Goal: Task Accomplishment & Management: Use online tool/utility

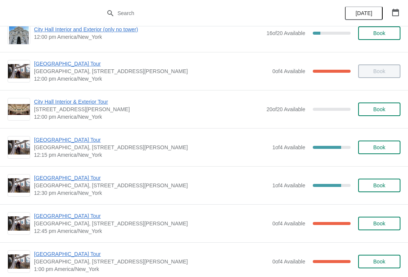
scroll to position [356, 0]
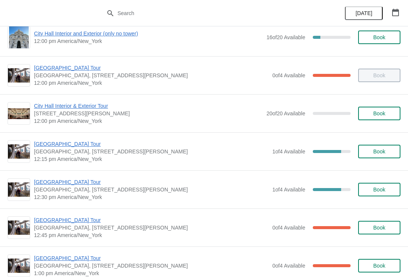
click at [70, 70] on span "[GEOGRAPHIC_DATA] Tour" at bounding box center [151, 68] width 234 height 8
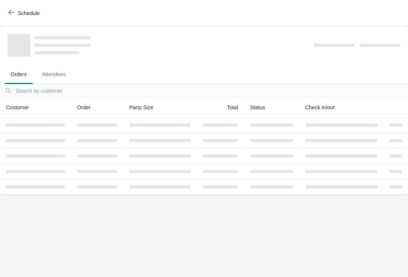
scroll to position [0, 0]
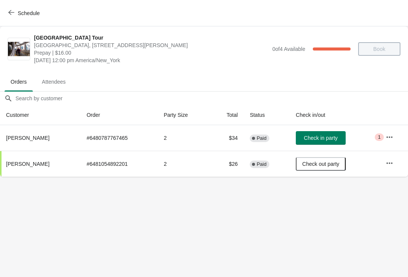
click at [8, 14] on button "Schedule" at bounding box center [25, 13] width 42 height 14
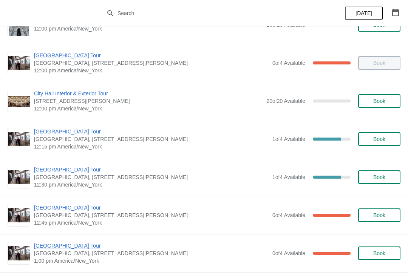
scroll to position [370, 0]
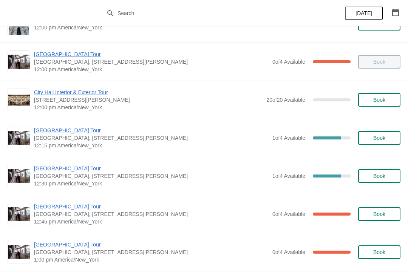
click at [67, 171] on span "[GEOGRAPHIC_DATA] Tour" at bounding box center [151, 169] width 234 height 8
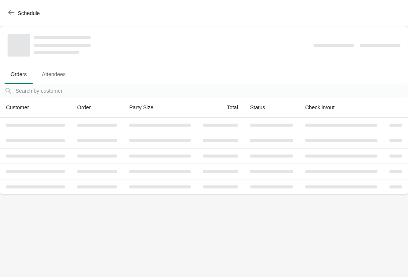
scroll to position [0, 0]
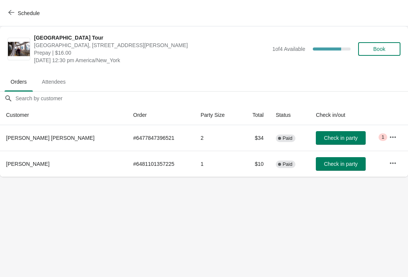
click at [333, 139] on span "Check in party" at bounding box center [341, 138] width 34 height 6
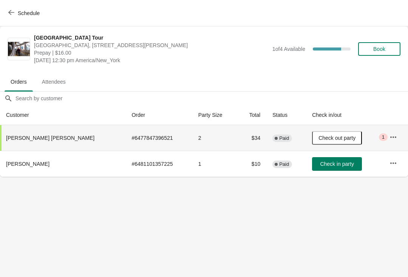
click at [6, 17] on button "Schedule" at bounding box center [25, 13] width 42 height 14
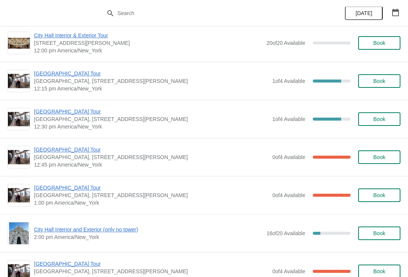
scroll to position [424, 0]
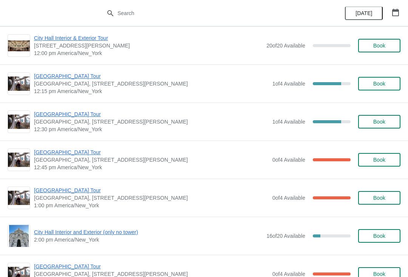
click at [60, 114] on span "[GEOGRAPHIC_DATA] Tour" at bounding box center [151, 115] width 234 height 8
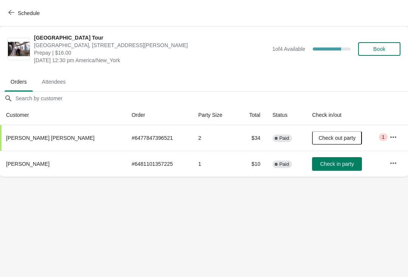
click at [388, 45] on button "Book" at bounding box center [379, 49] width 42 height 14
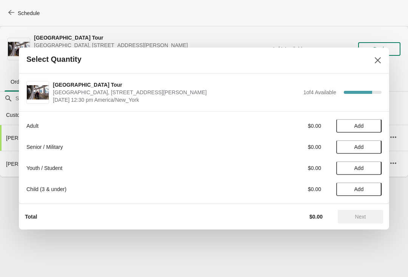
click at [358, 130] on button "Add" at bounding box center [358, 126] width 45 height 14
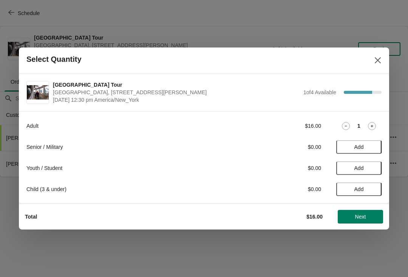
click at [379, 212] on button "Next" at bounding box center [359, 217] width 45 height 14
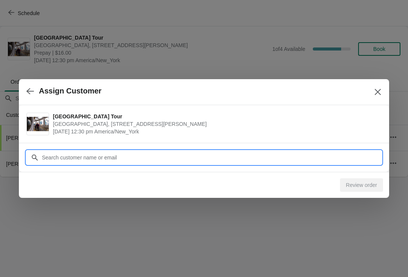
click at [114, 160] on input "Customer" at bounding box center [212, 158] width 340 height 14
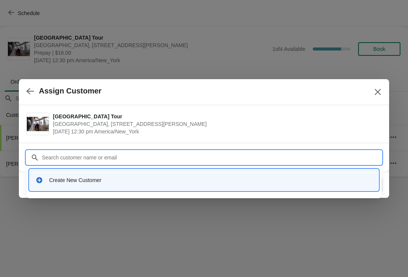
click at [91, 180] on div "Create New Customer" at bounding box center [210, 181] width 323 height 8
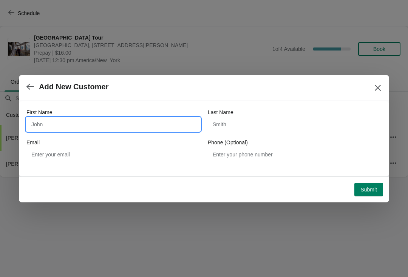
click at [160, 126] on input "First Name" at bounding box center [113, 125] width 174 height 14
type input "P"
type input "A"
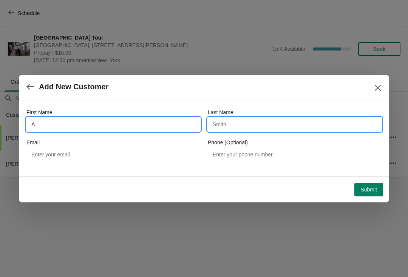
click at [257, 125] on input "Last Name" at bounding box center [295, 125] width 174 height 14
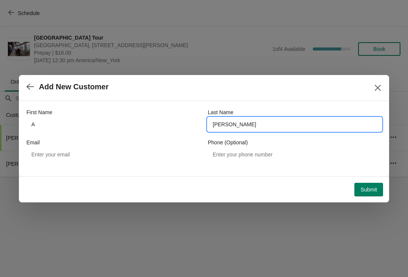
type input "paul"
click at [371, 183] on button "Submit" at bounding box center [368, 190] width 29 height 14
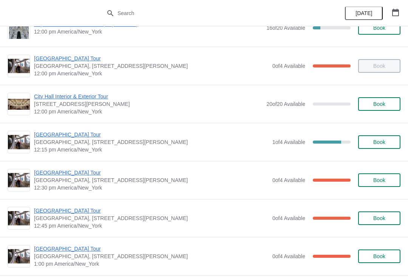
scroll to position [367, 0]
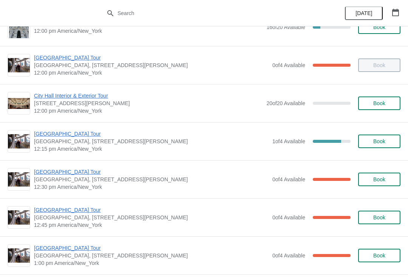
click at [69, 172] on span "[GEOGRAPHIC_DATA] Tour" at bounding box center [151, 172] width 234 height 8
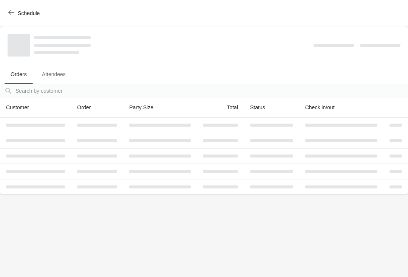
scroll to position [0, 0]
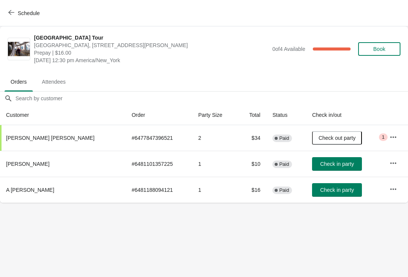
click at [334, 188] on span "Check in party" at bounding box center [337, 190] width 34 height 6
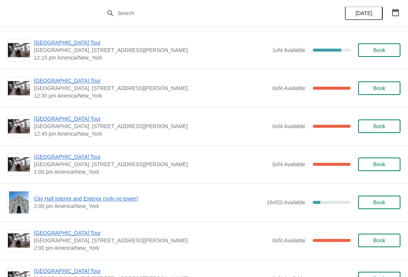
scroll to position [458, 0]
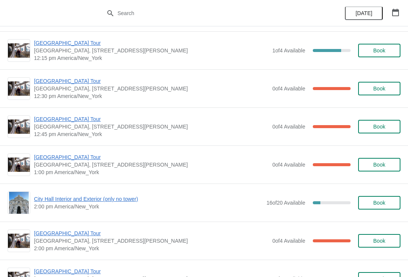
click at [72, 157] on span "[GEOGRAPHIC_DATA] Tour" at bounding box center [151, 158] width 234 height 8
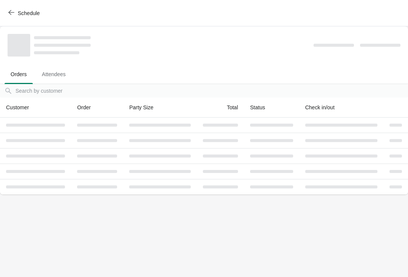
scroll to position [0, 0]
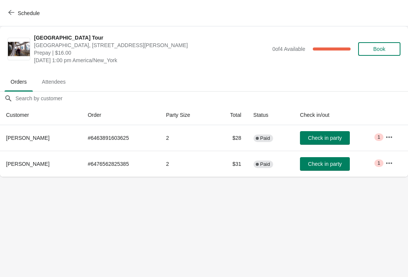
click at [13, 17] on button "Schedule" at bounding box center [25, 13] width 42 height 14
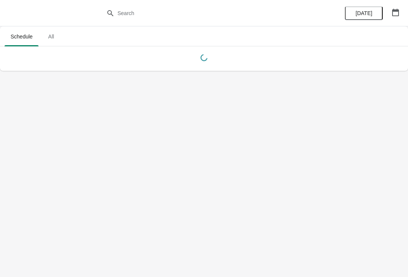
click at [395, 18] on button "button" at bounding box center [395, 13] width 14 height 14
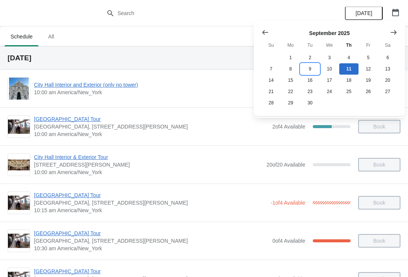
click at [313, 70] on button "9" at bounding box center [309, 68] width 19 height 11
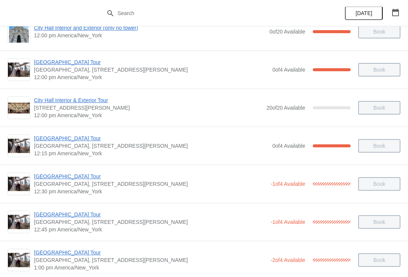
scroll to position [325, 0]
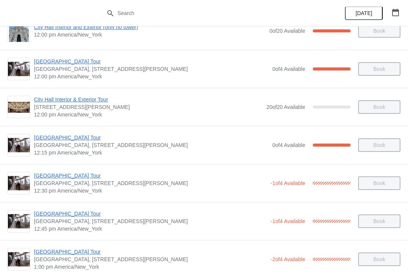
click at [72, 176] on span "[GEOGRAPHIC_DATA] Tour" at bounding box center [150, 176] width 233 height 8
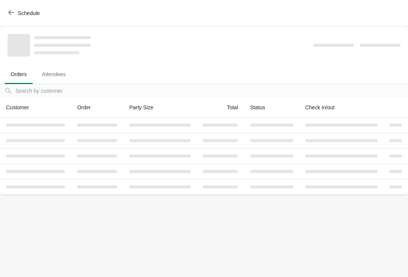
scroll to position [0, 0]
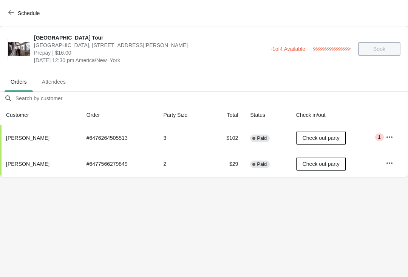
click at [10, 18] on button "Schedule" at bounding box center [25, 13] width 42 height 14
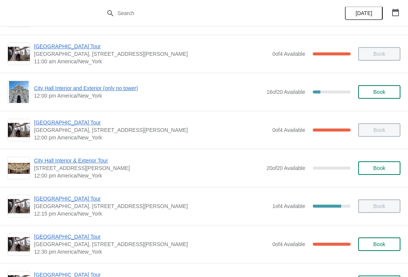
scroll to position [302, 0]
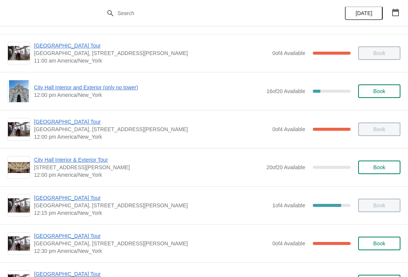
click at [71, 201] on span "[GEOGRAPHIC_DATA] Tour" at bounding box center [151, 198] width 234 height 8
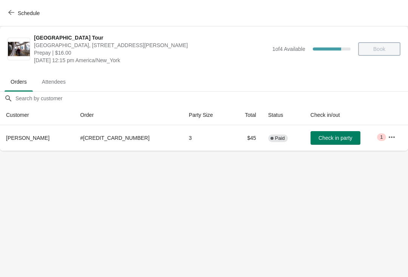
click at [8, 17] on button "Schedule" at bounding box center [25, 13] width 42 height 14
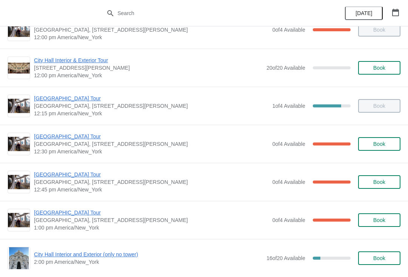
scroll to position [402, 0]
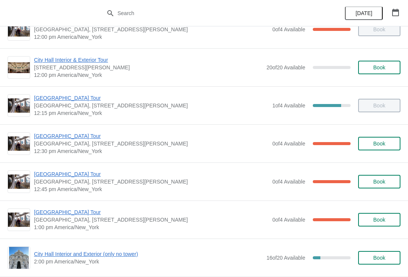
click at [72, 176] on span "[GEOGRAPHIC_DATA] Tour" at bounding box center [151, 175] width 234 height 8
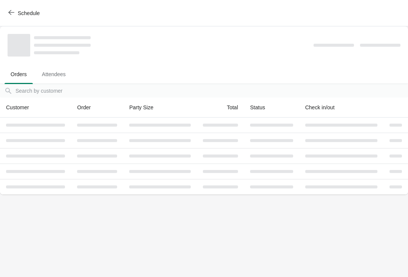
scroll to position [0, 0]
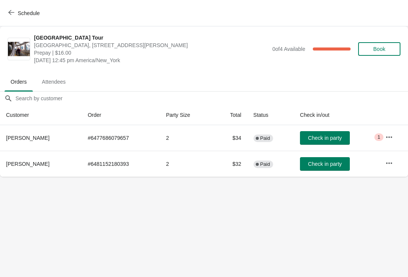
click at [12, 14] on icon "button" at bounding box center [11, 12] width 6 height 6
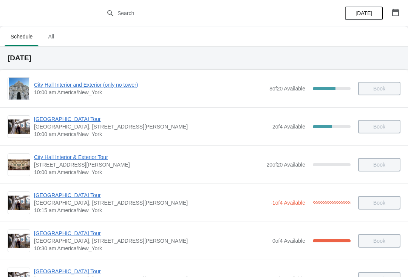
click at [185, 122] on span "[GEOGRAPHIC_DATA] Tour" at bounding box center [151, 120] width 234 height 8
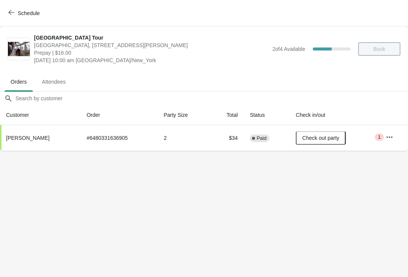
click at [5, 6] on button "Schedule" at bounding box center [25, 13] width 42 height 14
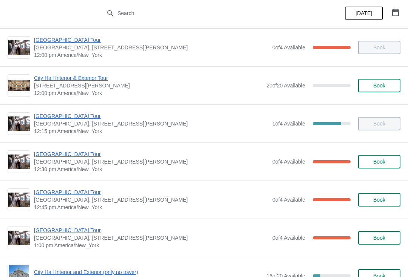
scroll to position [385, 0]
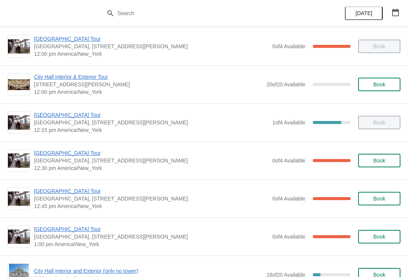
click at [76, 152] on span "[GEOGRAPHIC_DATA] Tour" at bounding box center [151, 153] width 234 height 8
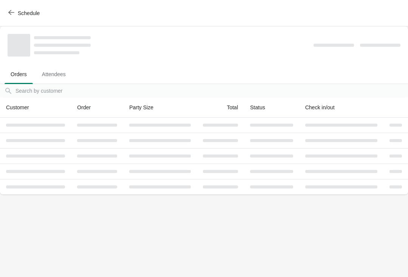
scroll to position [0, 0]
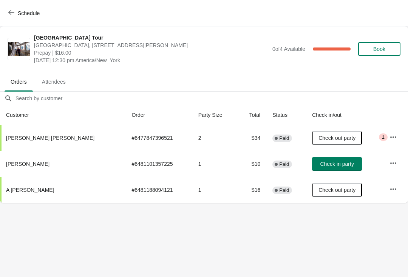
click at [335, 159] on button "Check in party" at bounding box center [337, 164] width 50 height 14
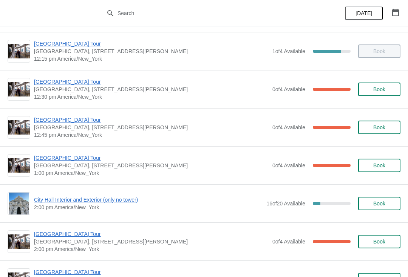
scroll to position [452, 0]
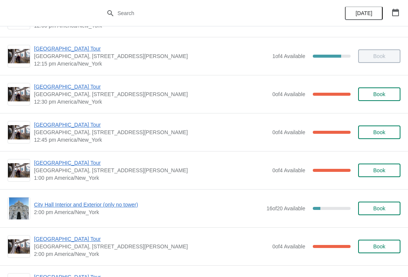
click at [46, 128] on span "[GEOGRAPHIC_DATA] Tour" at bounding box center [151, 125] width 234 height 8
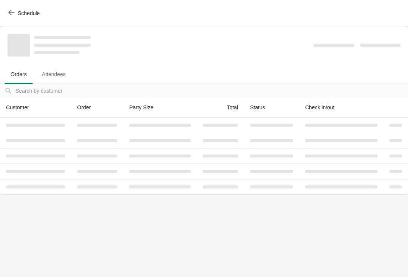
scroll to position [0, 0]
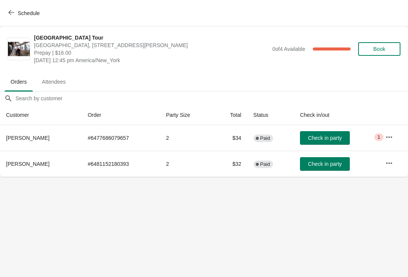
click at [332, 139] on span "Check in party" at bounding box center [325, 138] width 34 height 6
